Goal: Task Accomplishment & Management: Complete application form

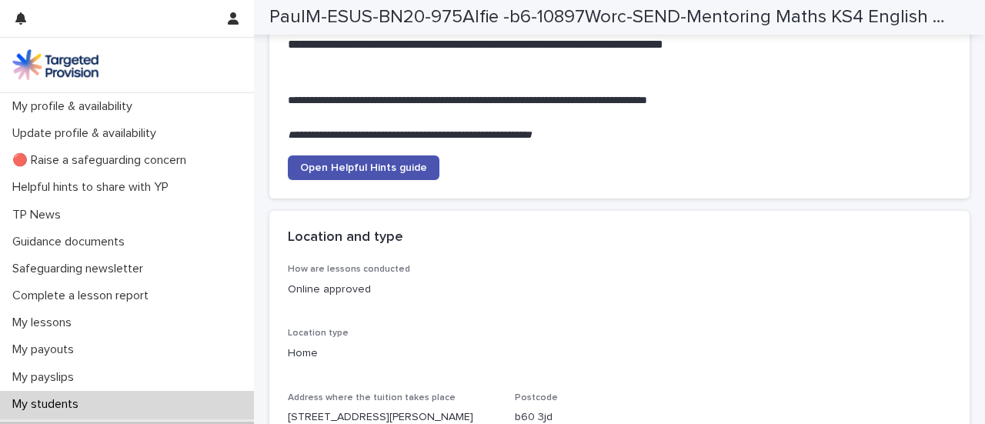
scroll to position [2076, 0]
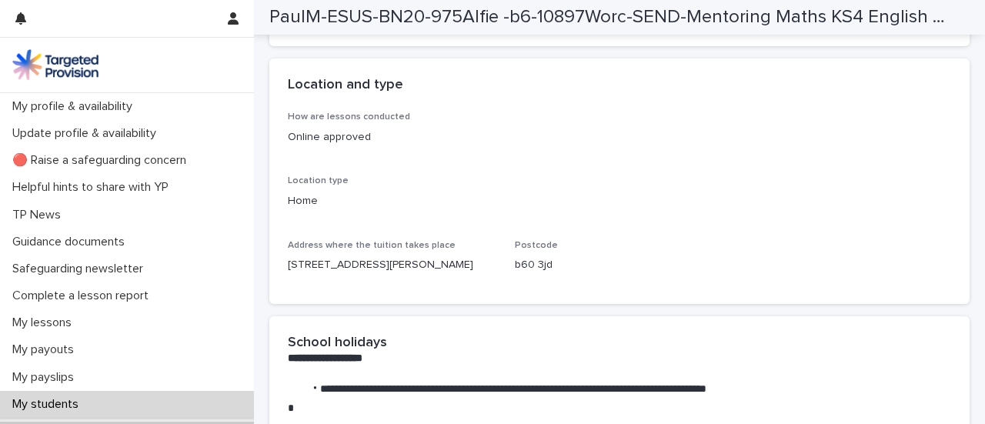
scroll to position [2229, 0]
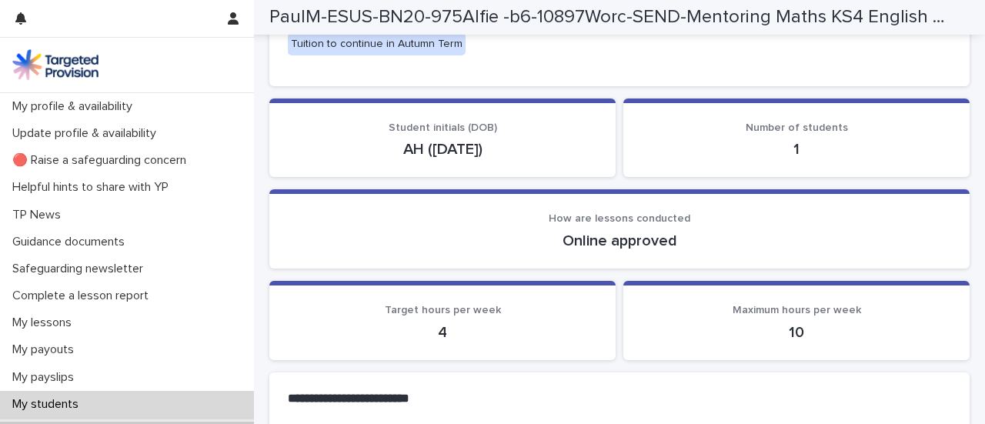
scroll to position [0, 0]
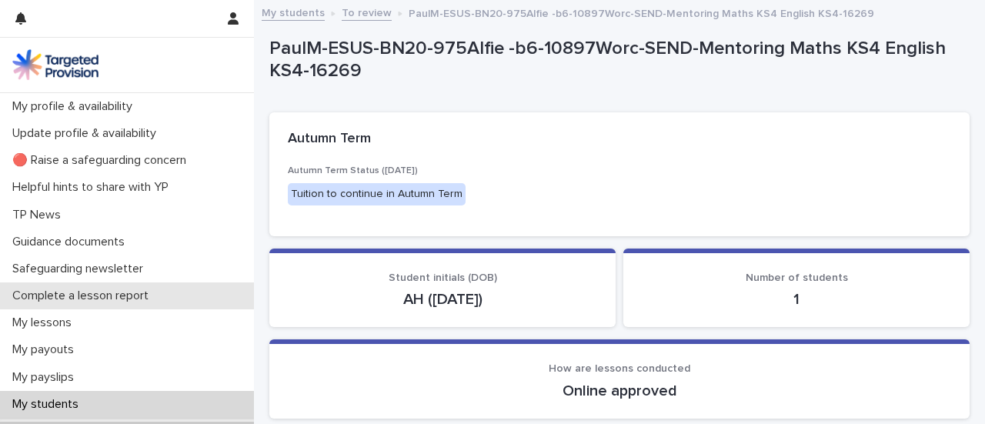
click at [111, 303] on p "Complete a lesson report" at bounding box center [83, 296] width 155 height 15
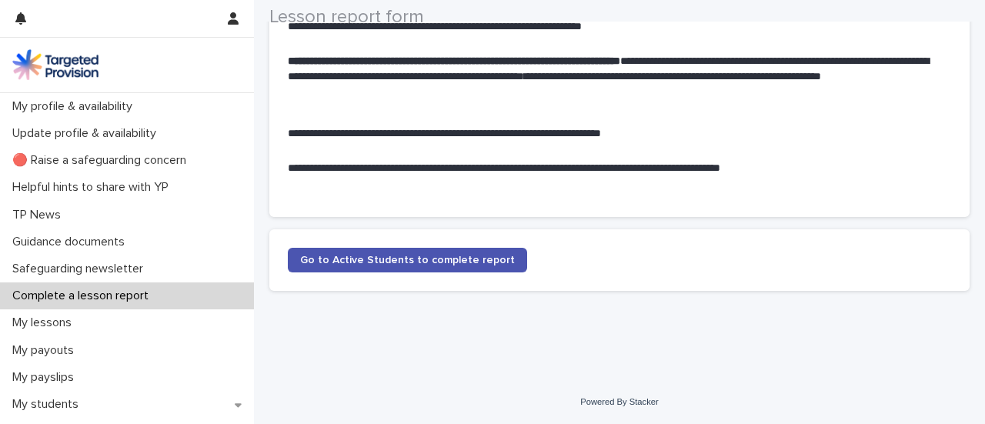
scroll to position [189, 0]
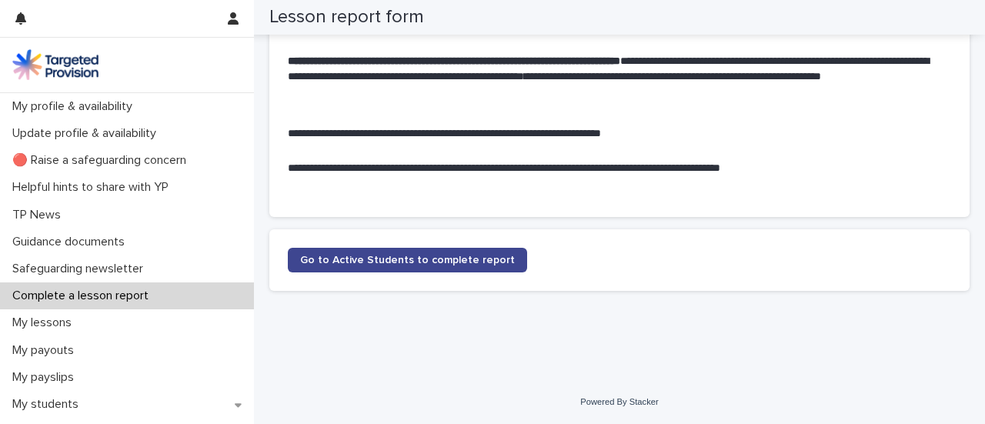
click at [475, 248] on link "Go to Active Students to complete report" at bounding box center [407, 260] width 239 height 25
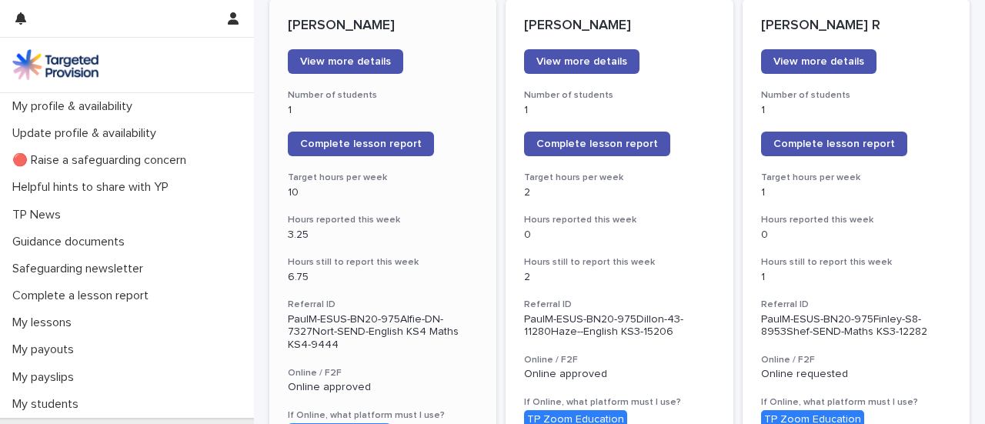
scroll to position [231, 0]
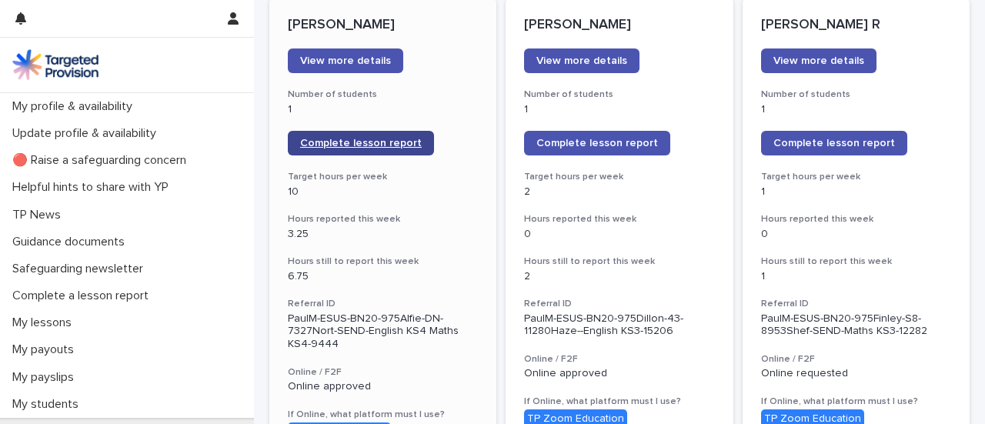
click at [384, 148] on span "Complete lesson report" at bounding box center [361, 143] width 122 height 11
